Goal: Navigation & Orientation: Find specific page/section

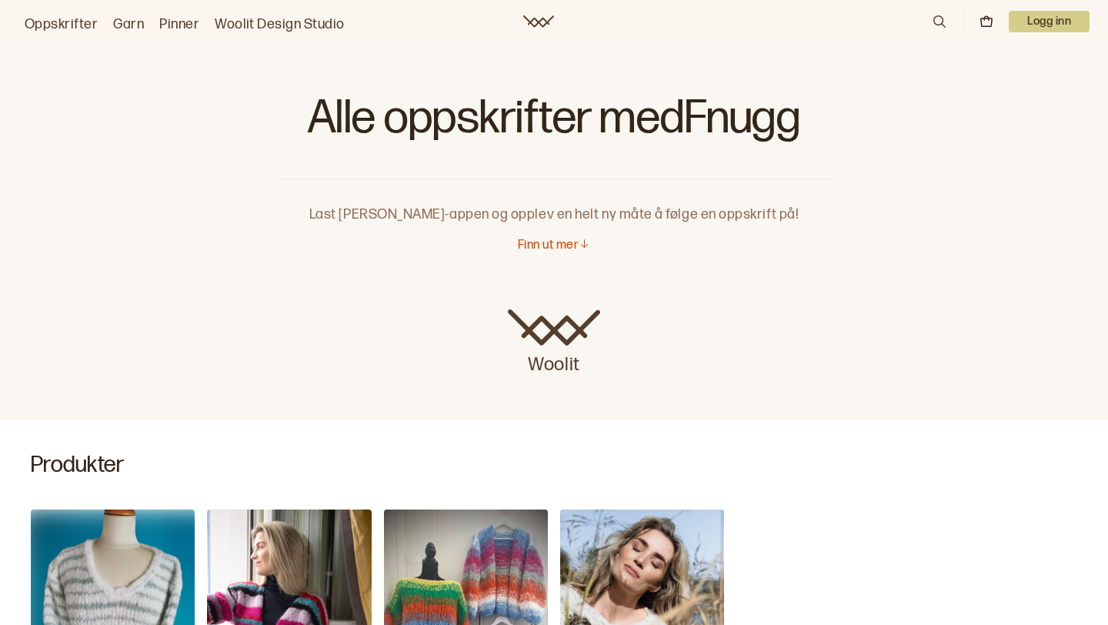
click at [66, 14] on link "Oppskrifter" at bounding box center [61, 25] width 73 height 22
click at [91, 20] on link "Oppskrifter" at bounding box center [61, 25] width 73 height 22
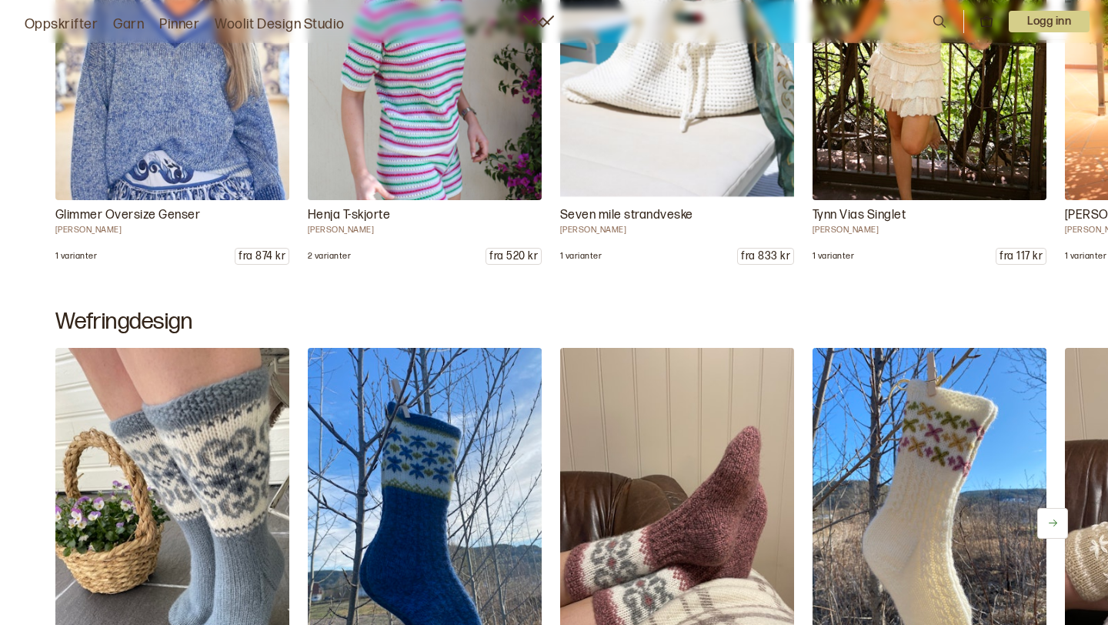
scroll to position [826, 0]
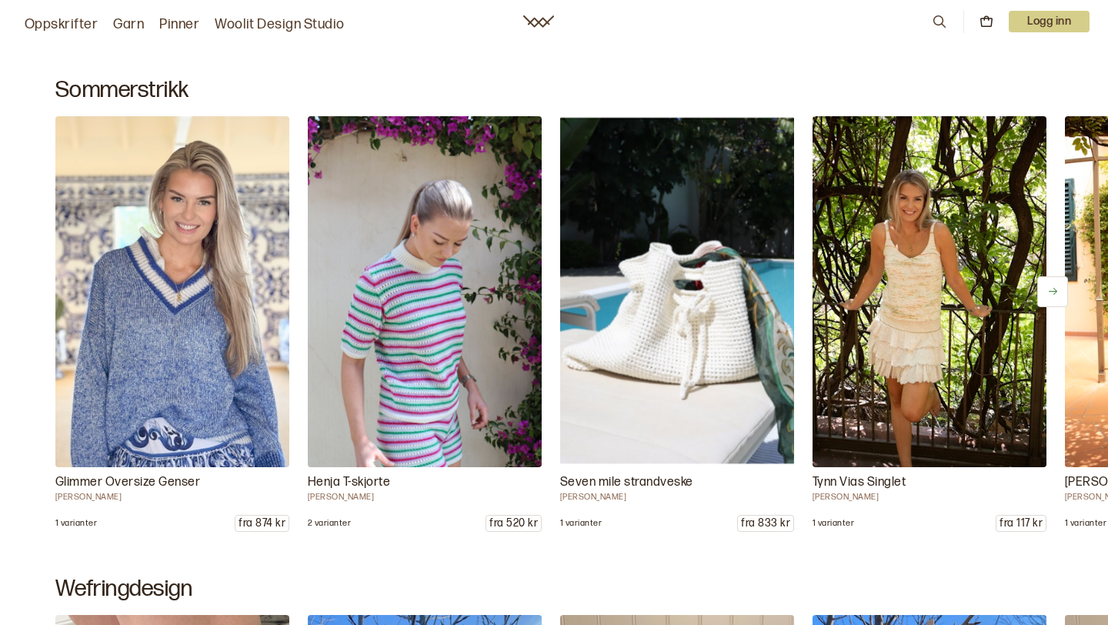
click at [1049, 297] on button at bounding box center [1052, 291] width 31 height 31
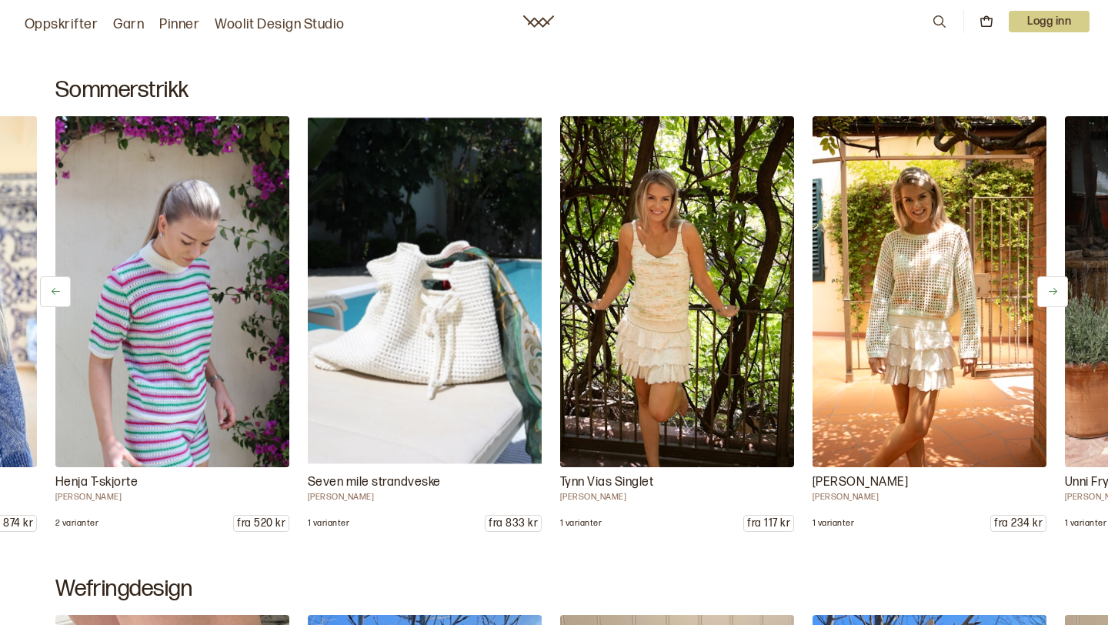
click at [1049, 297] on button at bounding box center [1052, 291] width 31 height 31
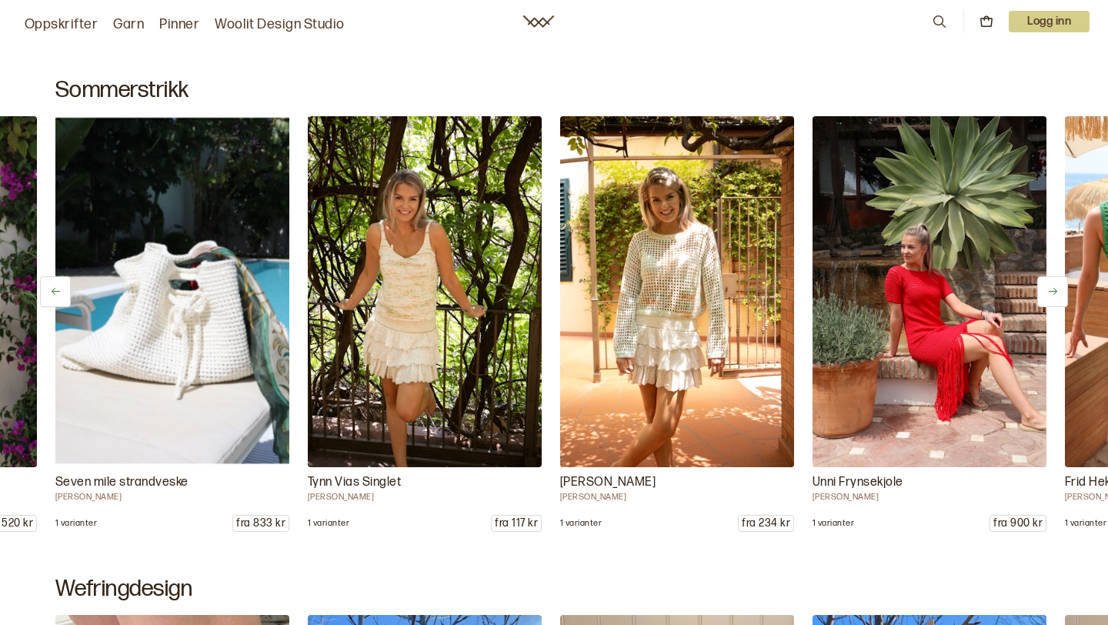
click at [1049, 297] on button at bounding box center [1052, 291] width 31 height 31
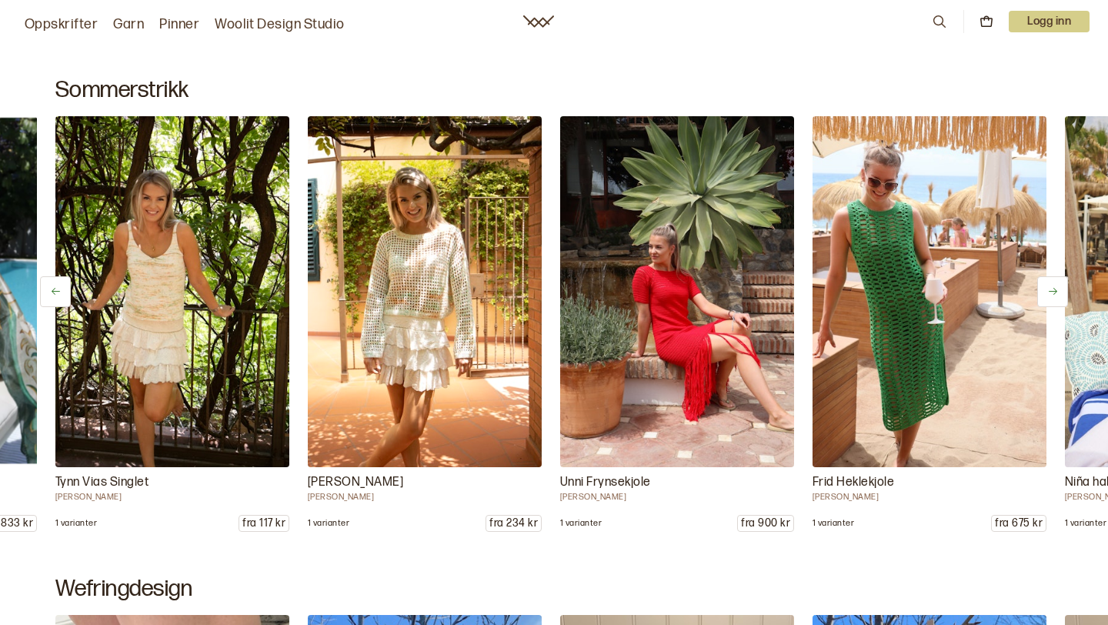
click at [1049, 297] on button at bounding box center [1052, 291] width 31 height 31
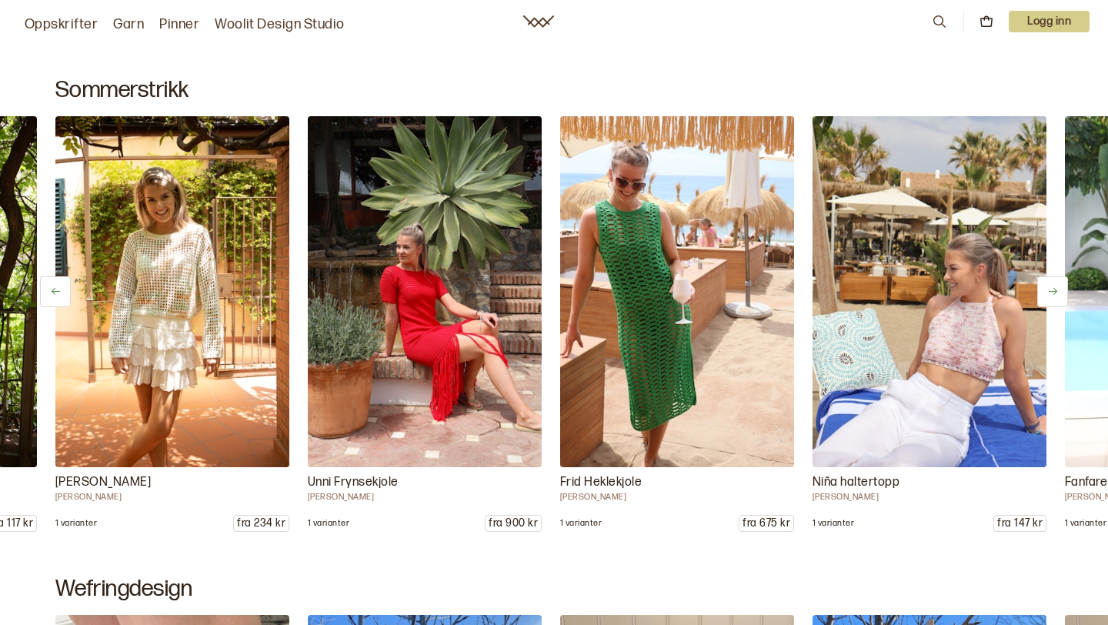
click at [1049, 297] on button at bounding box center [1052, 291] width 31 height 31
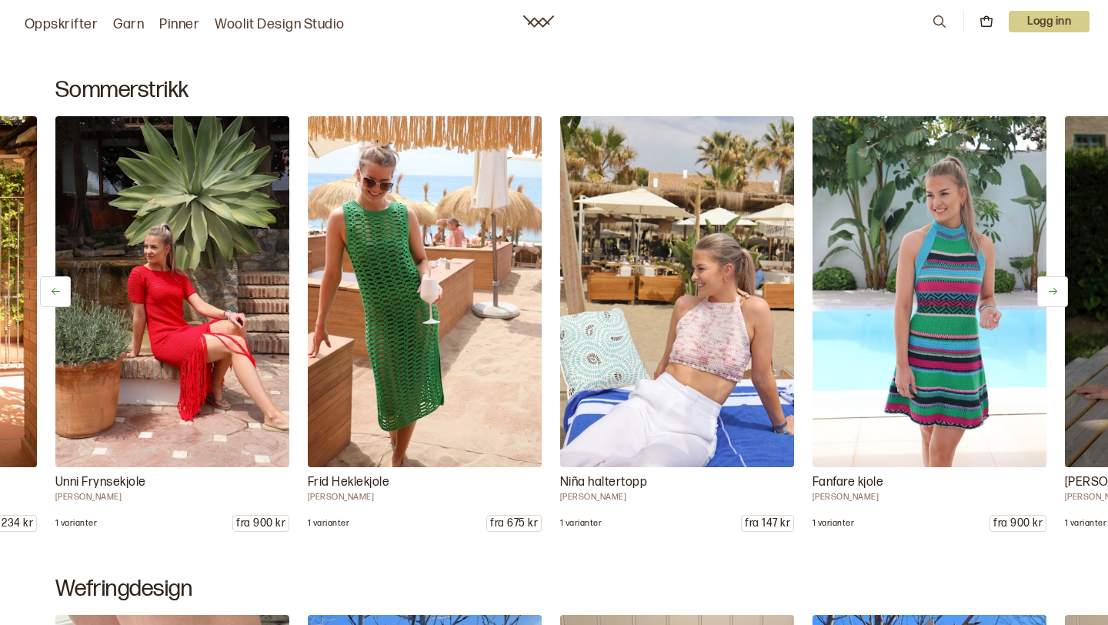
click at [1049, 297] on button at bounding box center [1052, 291] width 31 height 31
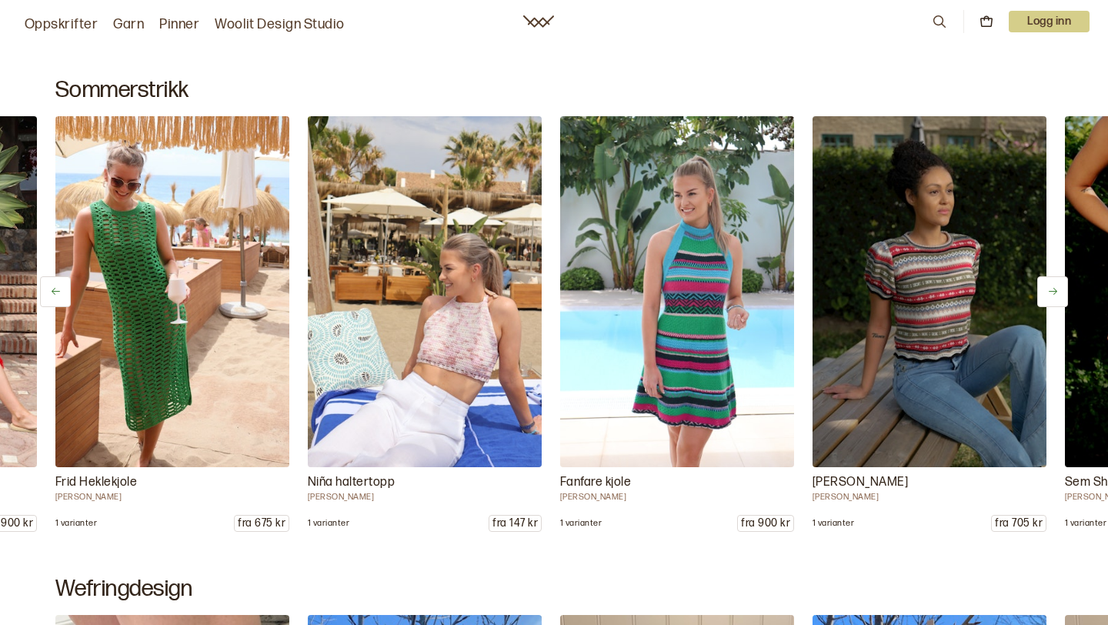
click at [1049, 297] on button at bounding box center [1052, 291] width 31 height 31
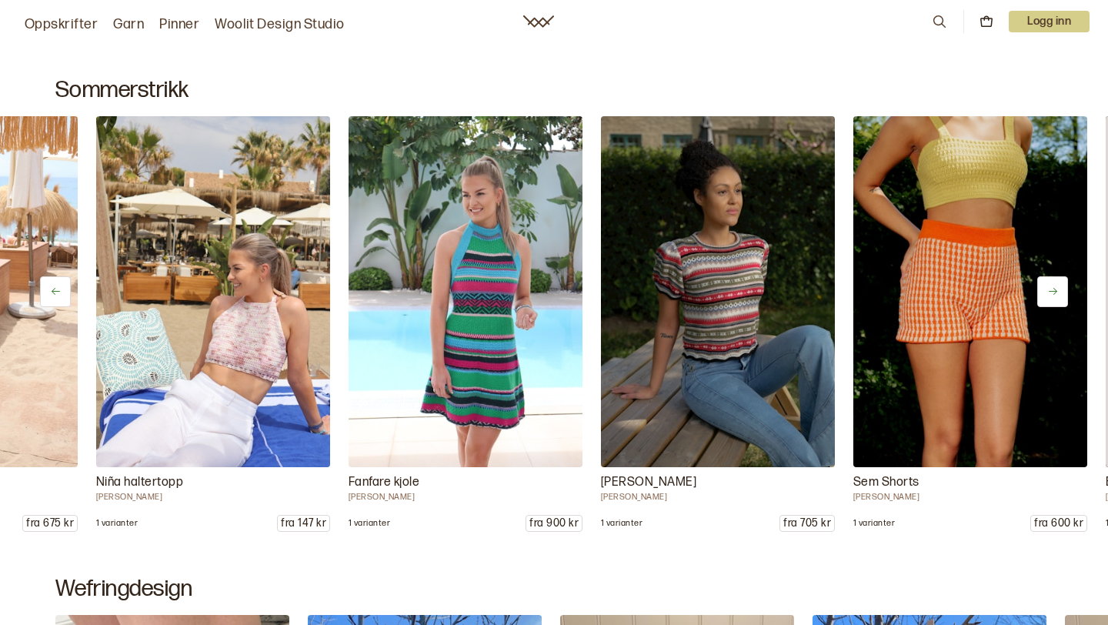
click at [1049, 297] on button at bounding box center [1052, 291] width 31 height 31
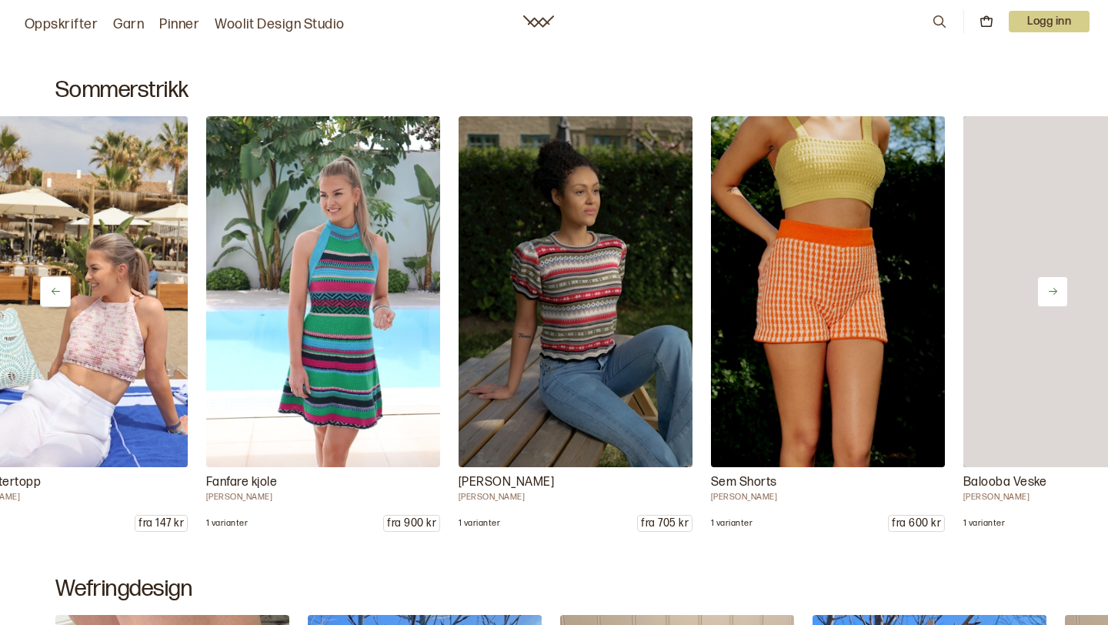
click at [1049, 297] on button at bounding box center [1052, 291] width 31 height 31
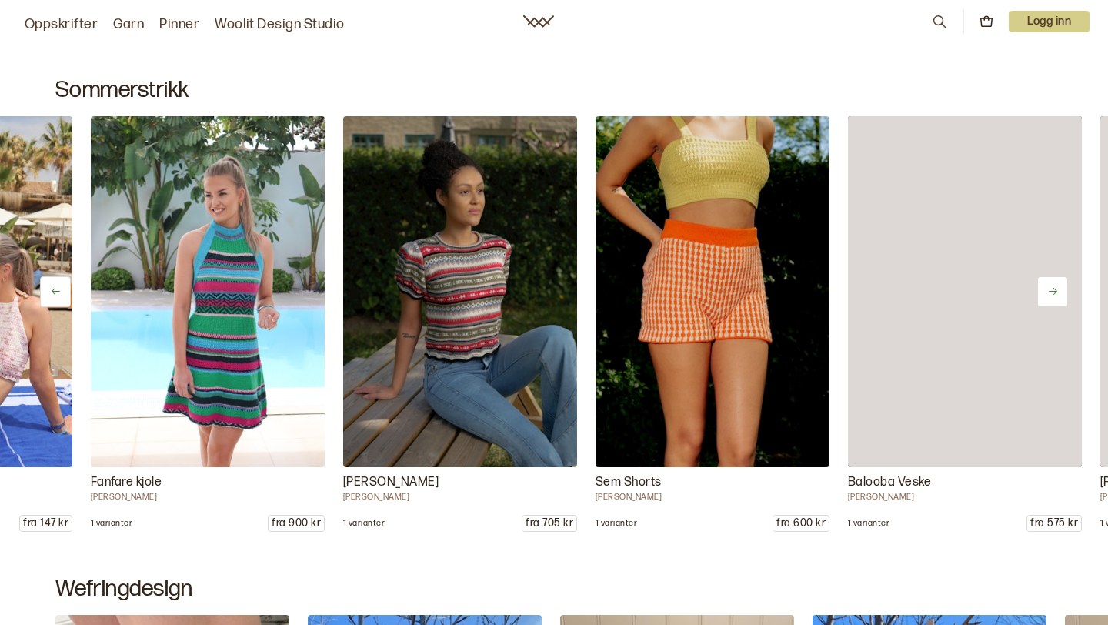
click at [1049, 297] on button at bounding box center [1052, 291] width 31 height 31
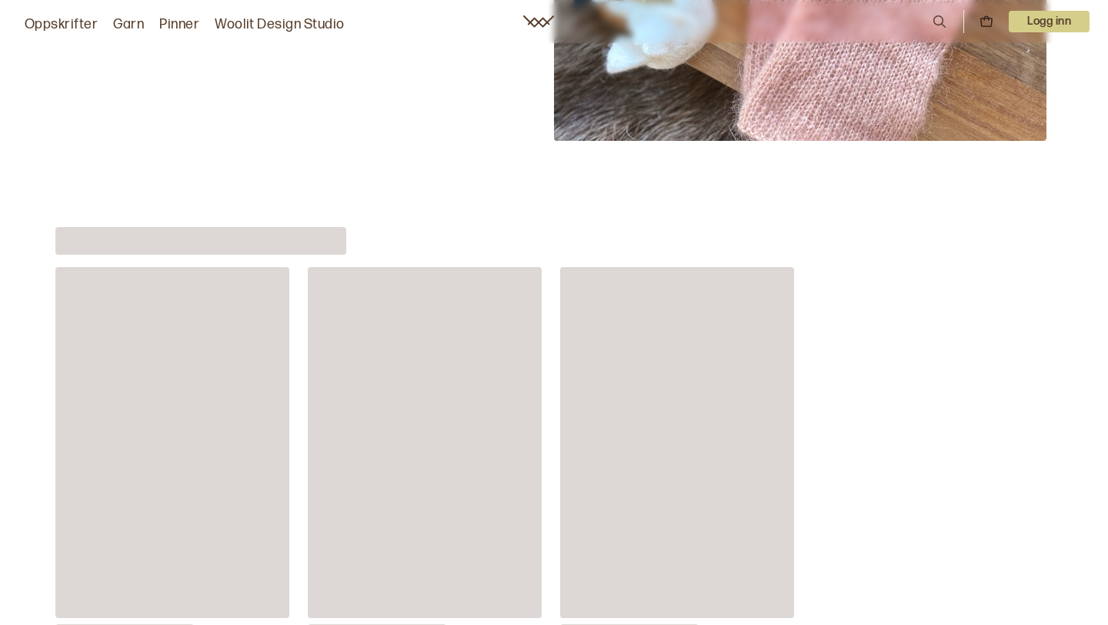
scroll to position [5761, 0]
